Goal: Find specific page/section: Find specific page/section

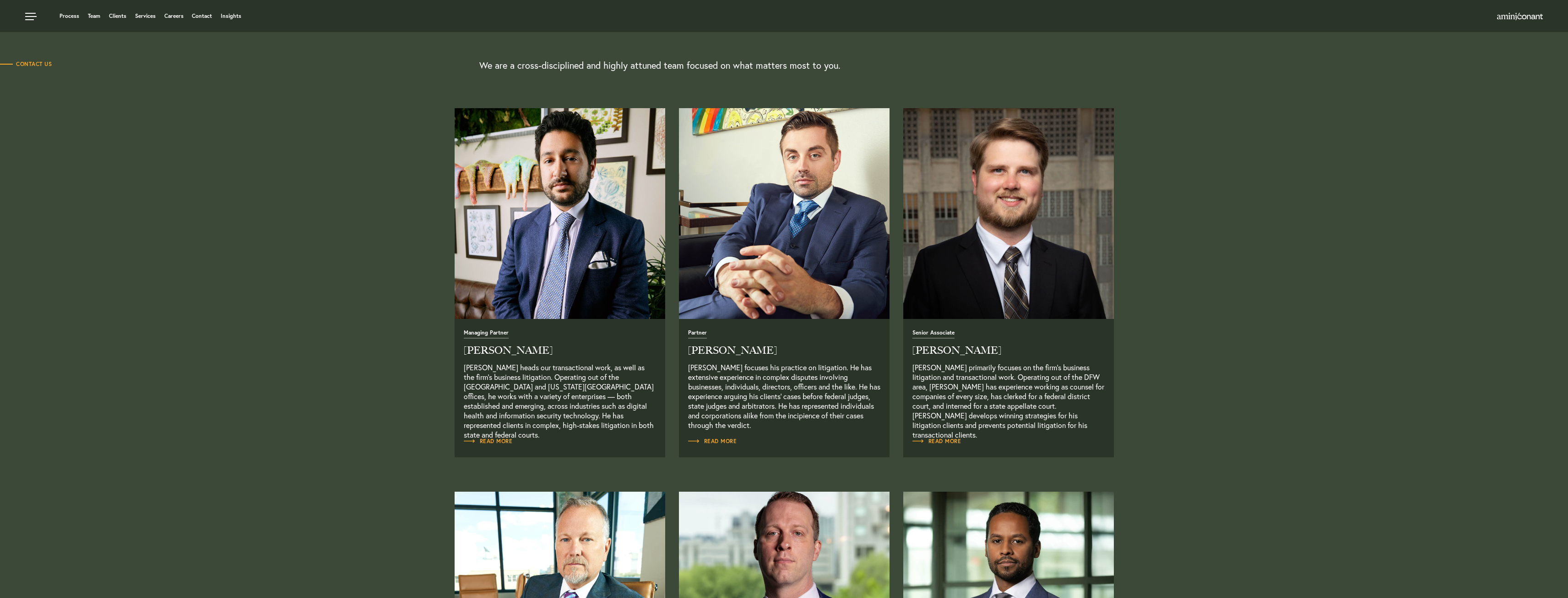
scroll to position [276, 0]
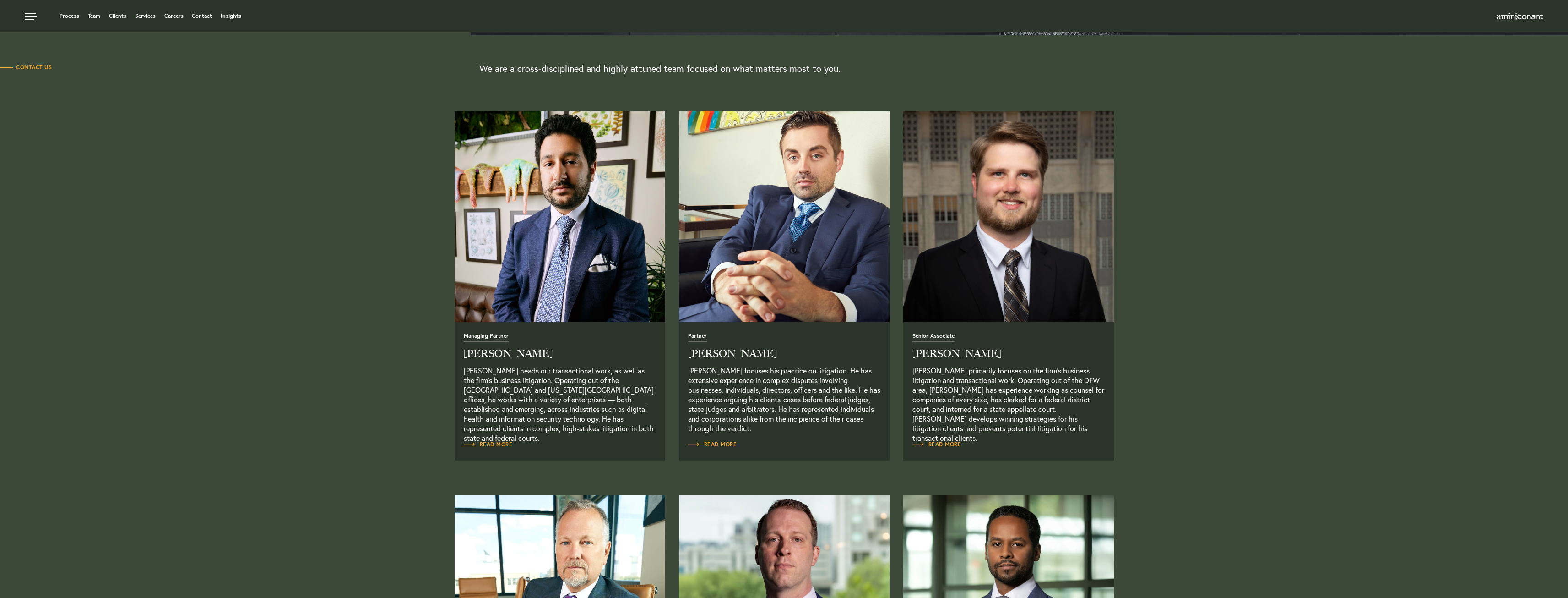
click at [837, 203] on img "Read Full Bio" at bounding box center [783, 216] width 221 height 221
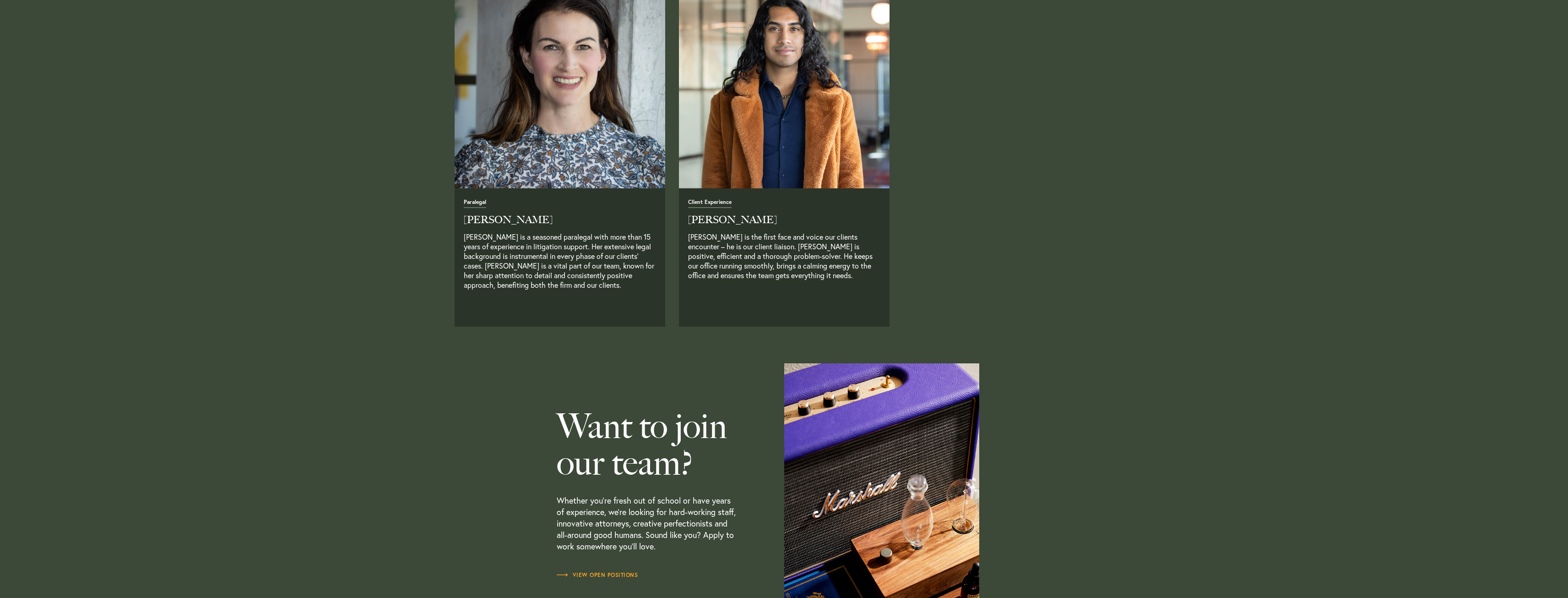
scroll to position [2337, 0]
